Goal: Information Seeking & Learning: Learn about a topic

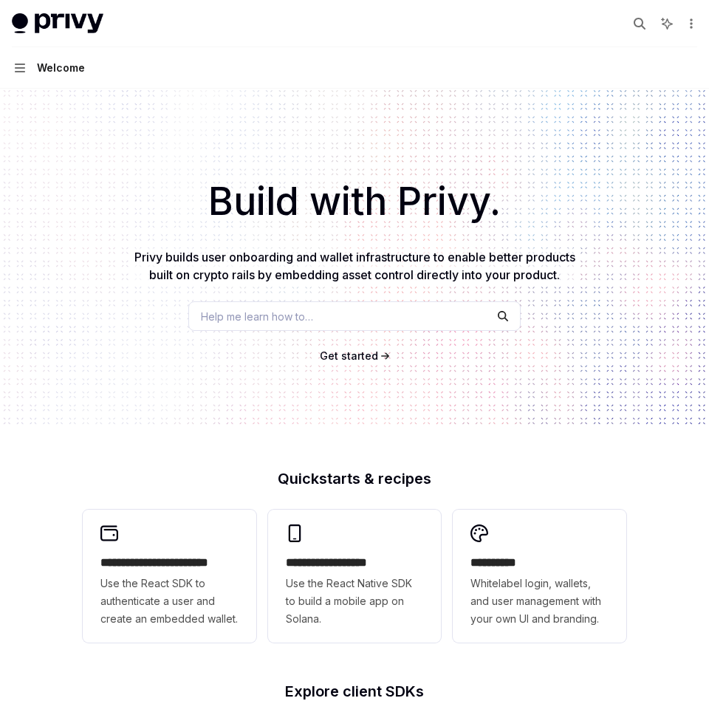
click at [24, 74] on button "Navigation Welcome" at bounding box center [354, 67] width 709 height 41
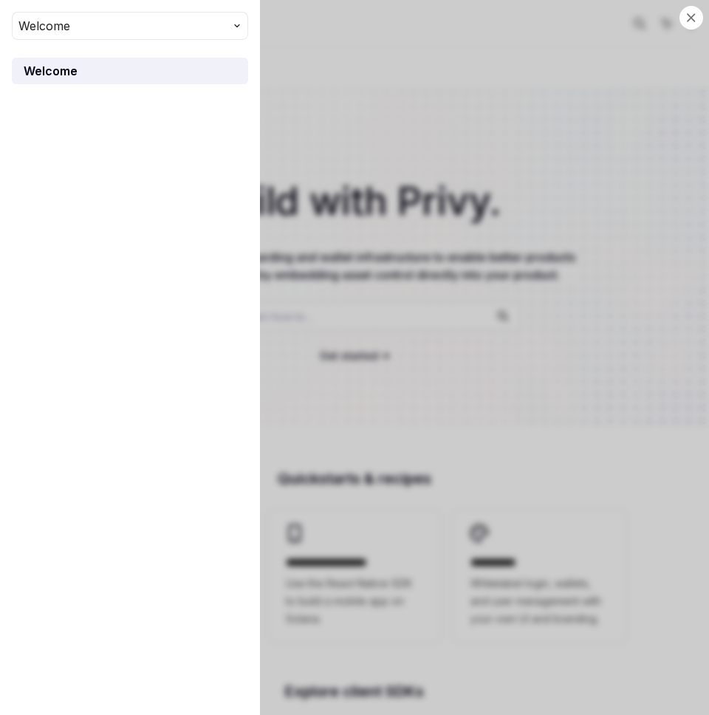
click at [231, 16] on button "Welcome" at bounding box center [130, 26] width 236 height 28
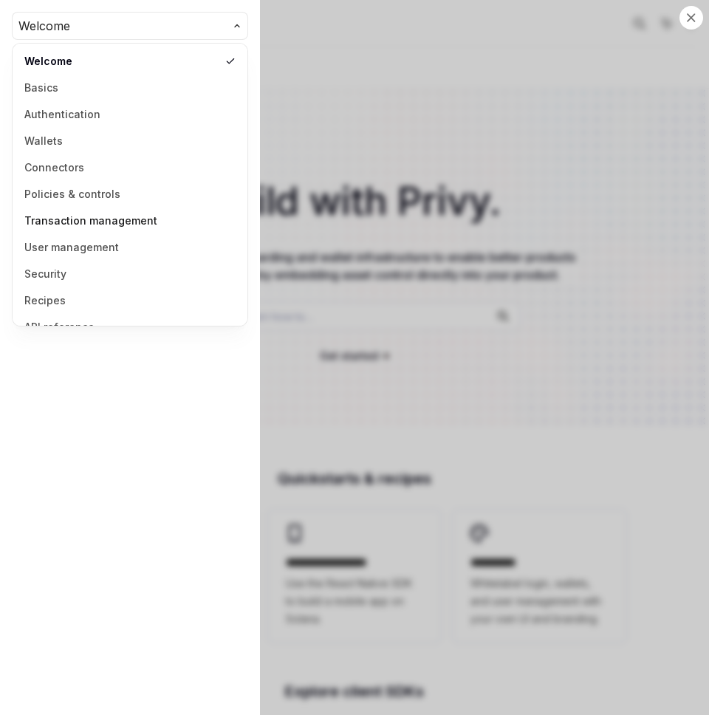
scroll to position [19, 0]
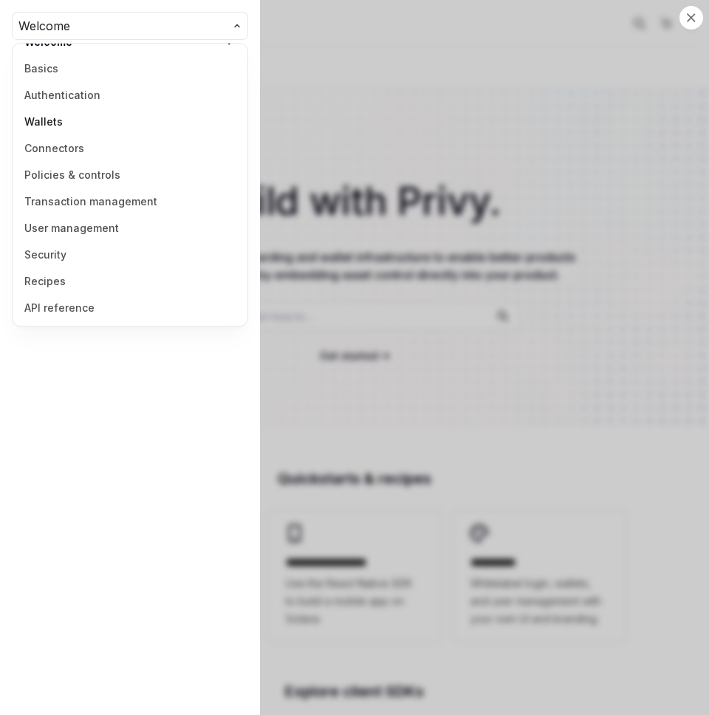
click at [56, 119] on link "Wallets" at bounding box center [130, 122] width 226 height 27
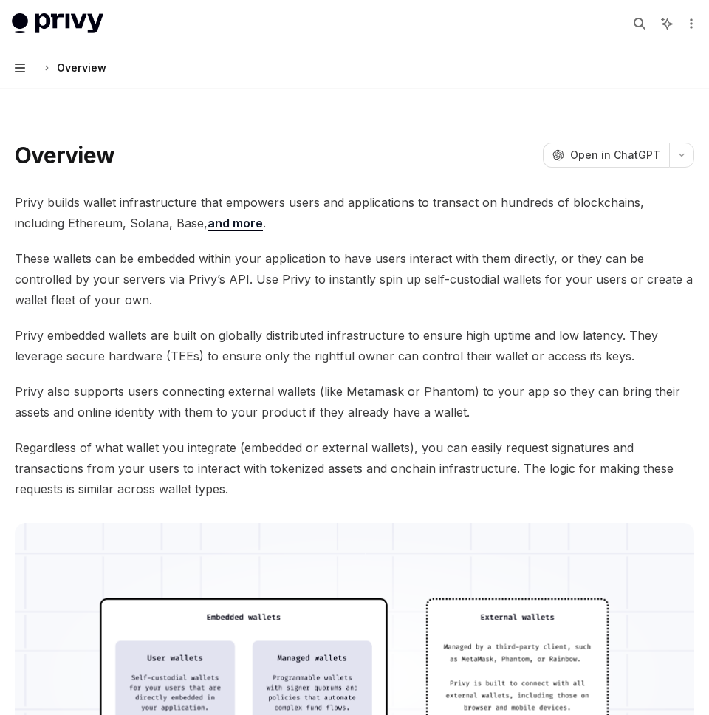
click at [15, 68] on icon "button" at bounding box center [20, 68] width 10 height 12
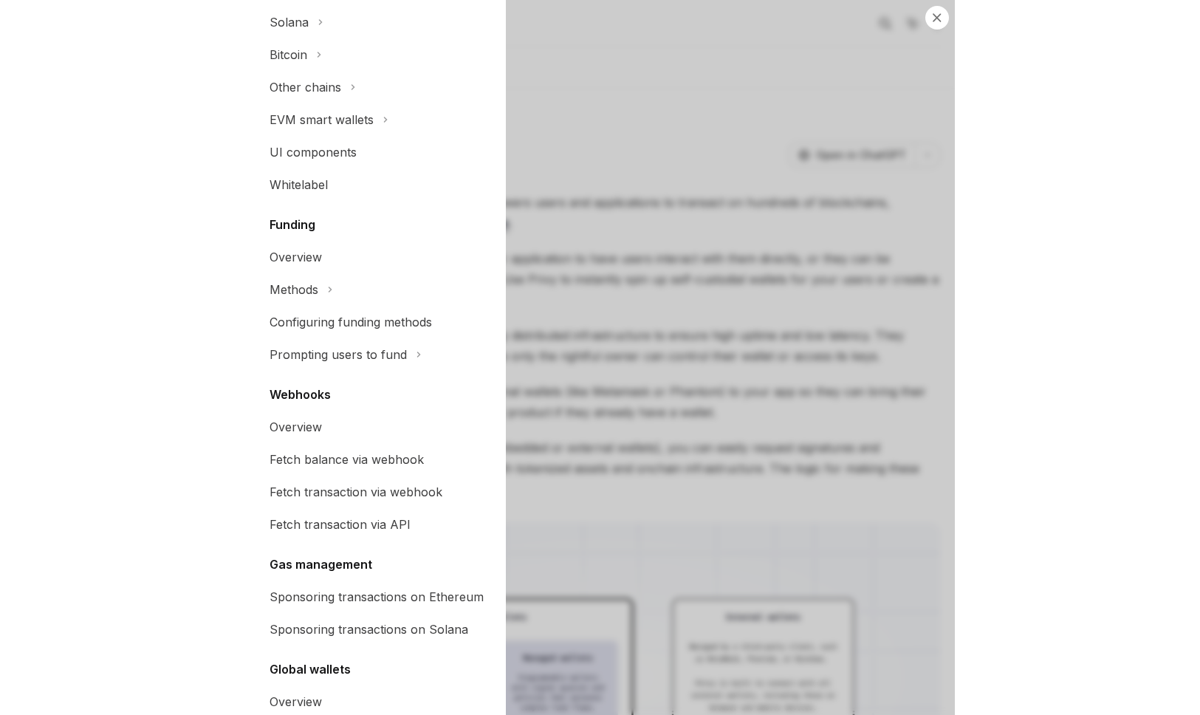
scroll to position [526, 0]
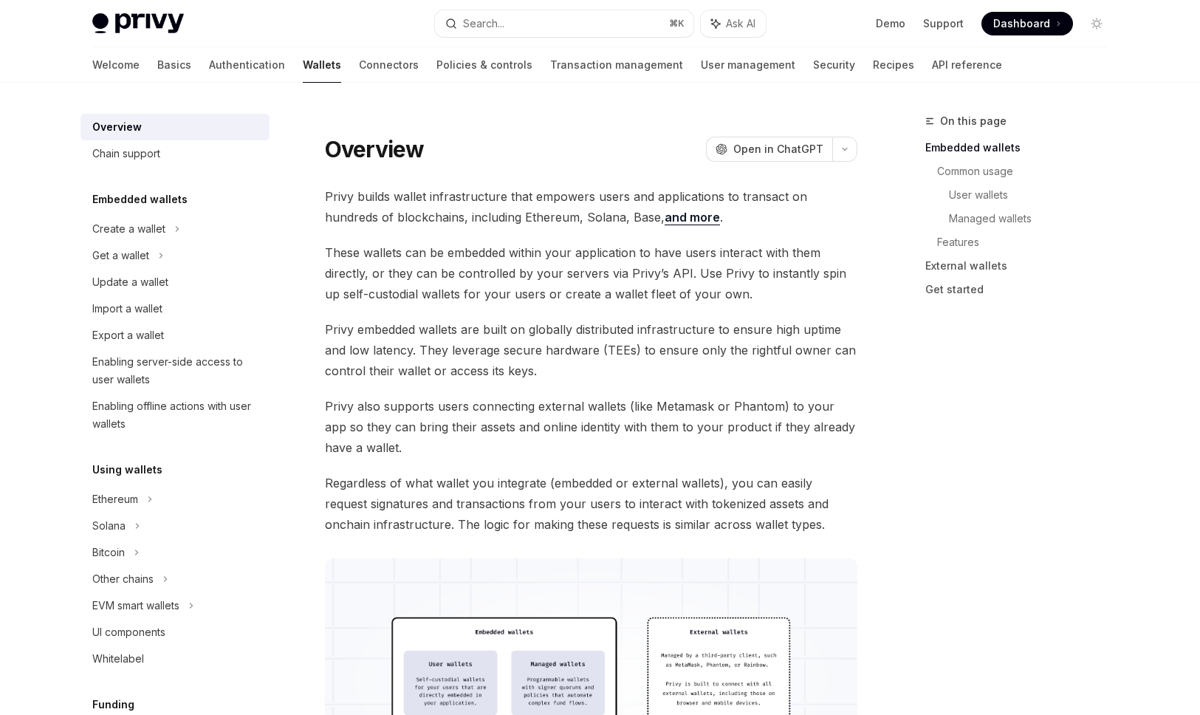
type textarea "*"
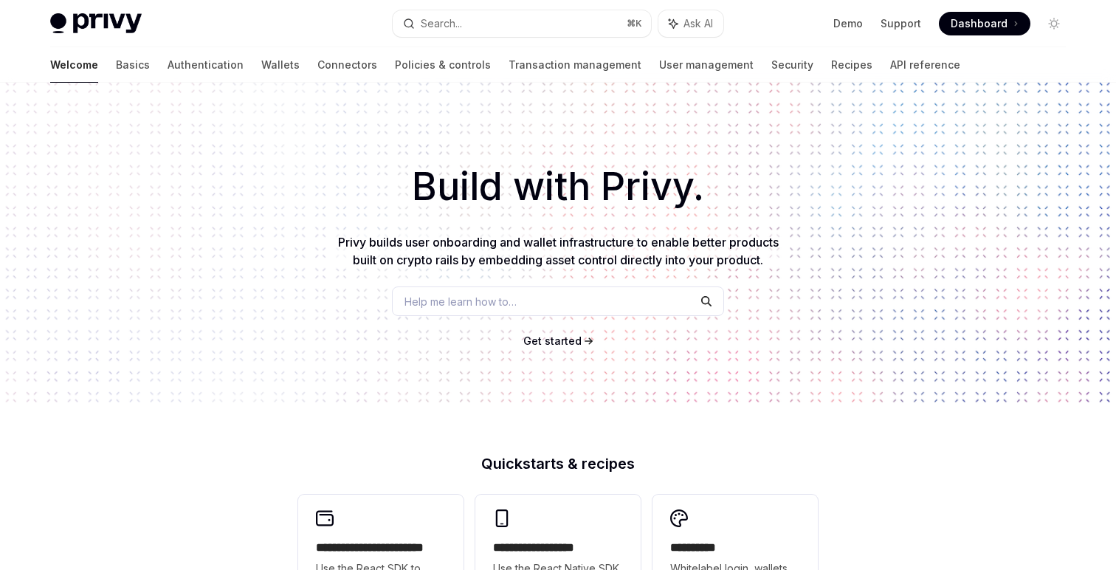
scroll to position [10, 0]
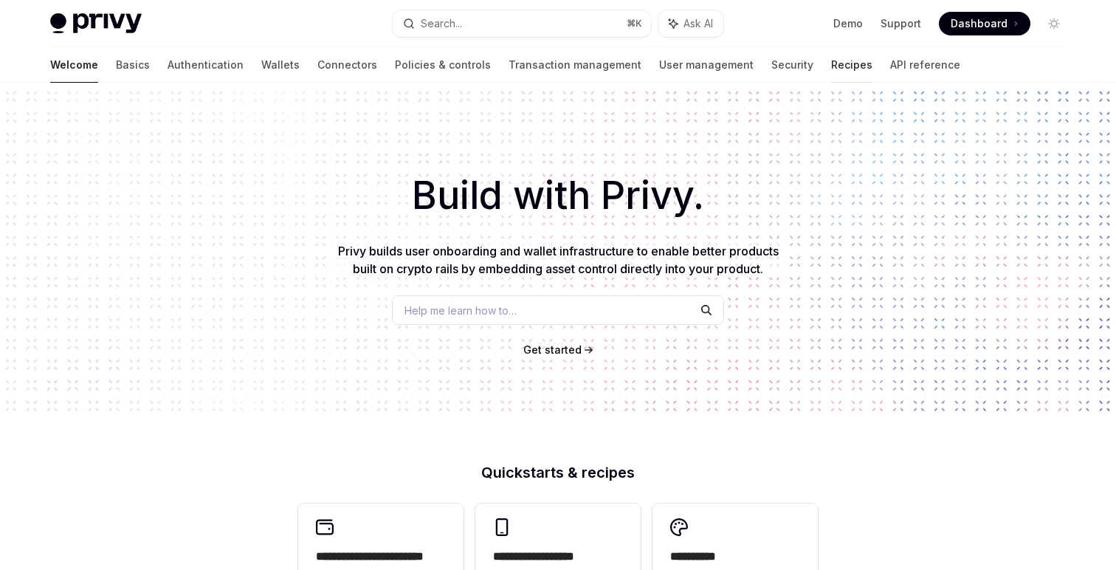
click at [831, 76] on link "Recipes" at bounding box center [851, 64] width 41 height 35
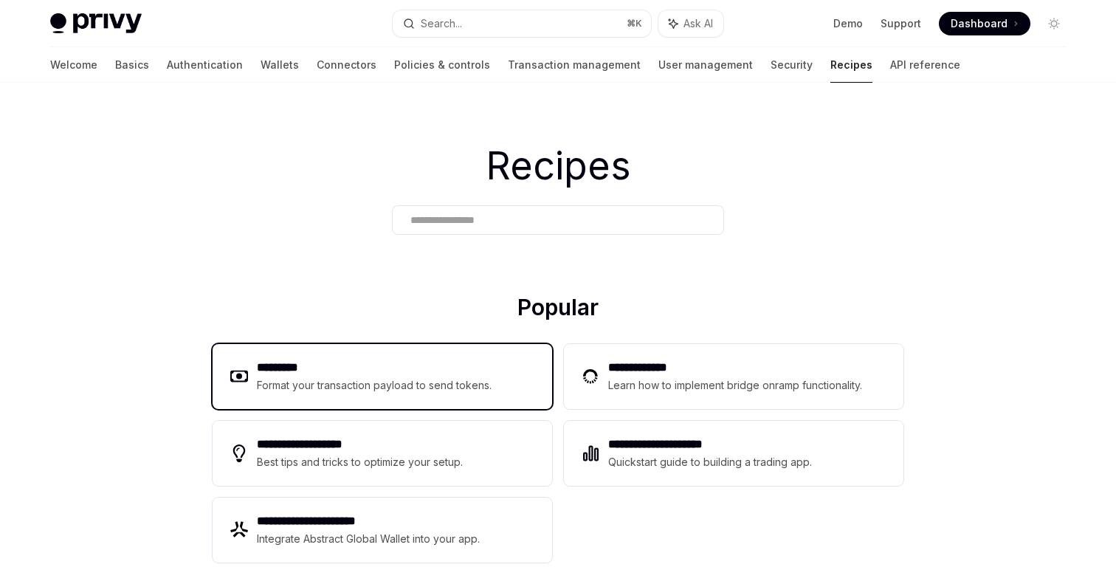
click at [415, 386] on div "Format your transaction payload to send tokens." at bounding box center [375, 386] width 236 height 18
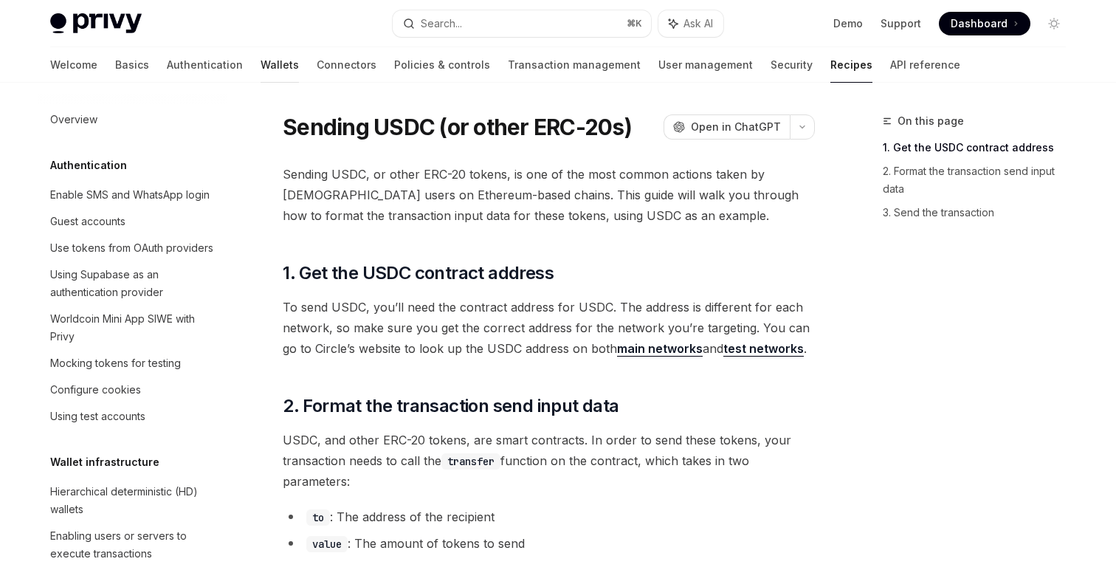
click at [261, 72] on link "Wallets" at bounding box center [280, 64] width 38 height 35
type textarea "*"
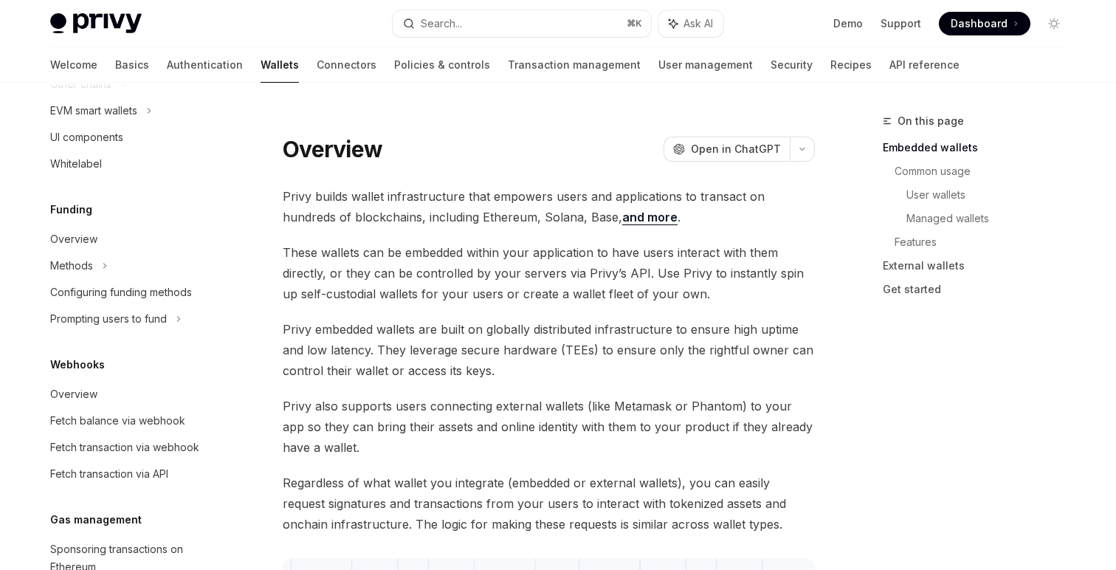
scroll to position [707, 0]
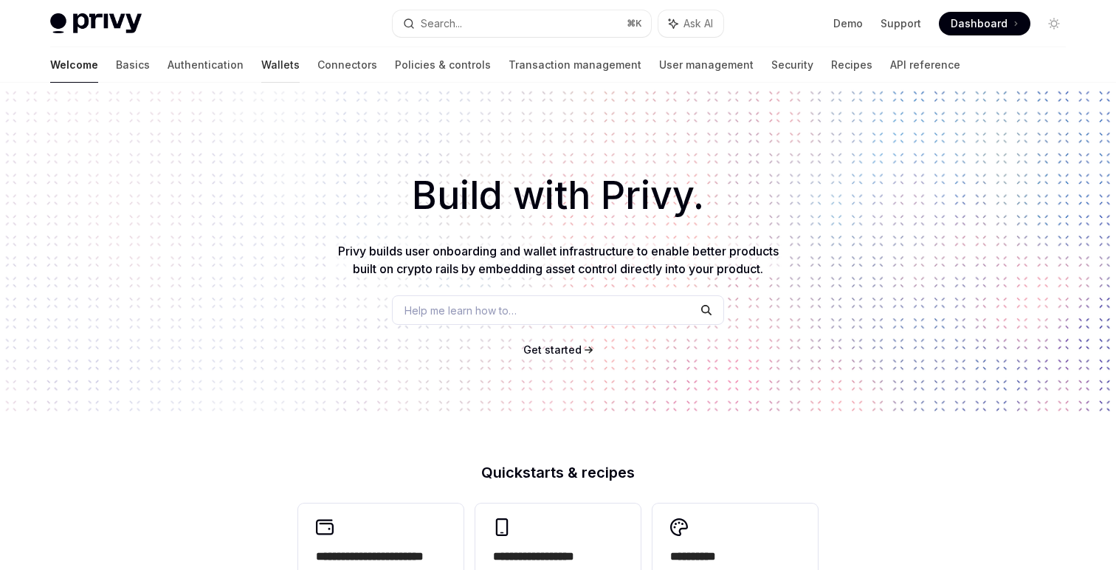
click at [261, 73] on link "Wallets" at bounding box center [280, 64] width 38 height 35
type textarea "*"
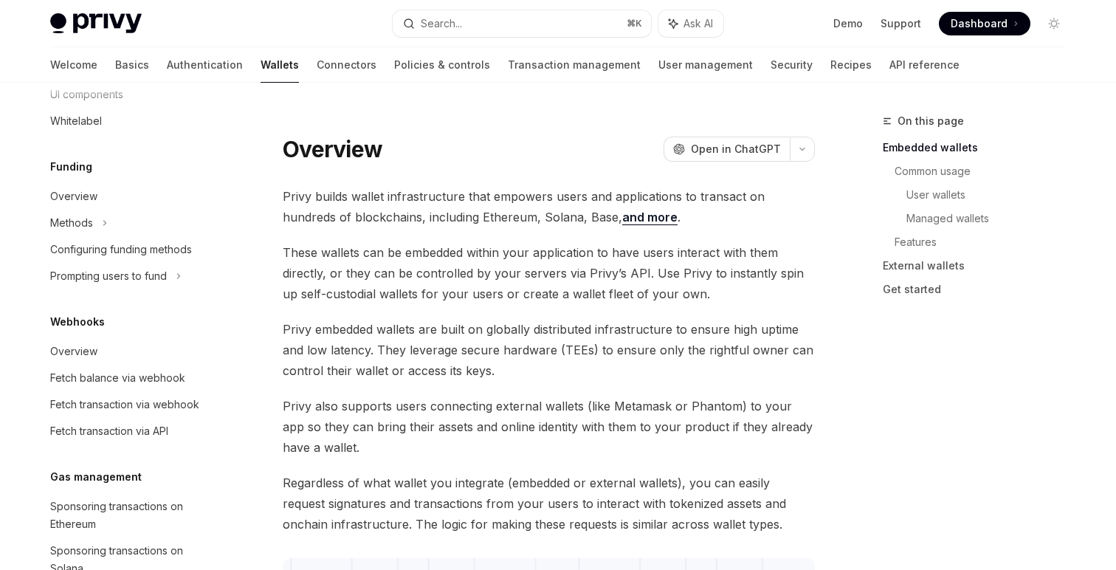
scroll to position [675, 0]
